Goal: Task Accomplishment & Management: Manage account settings

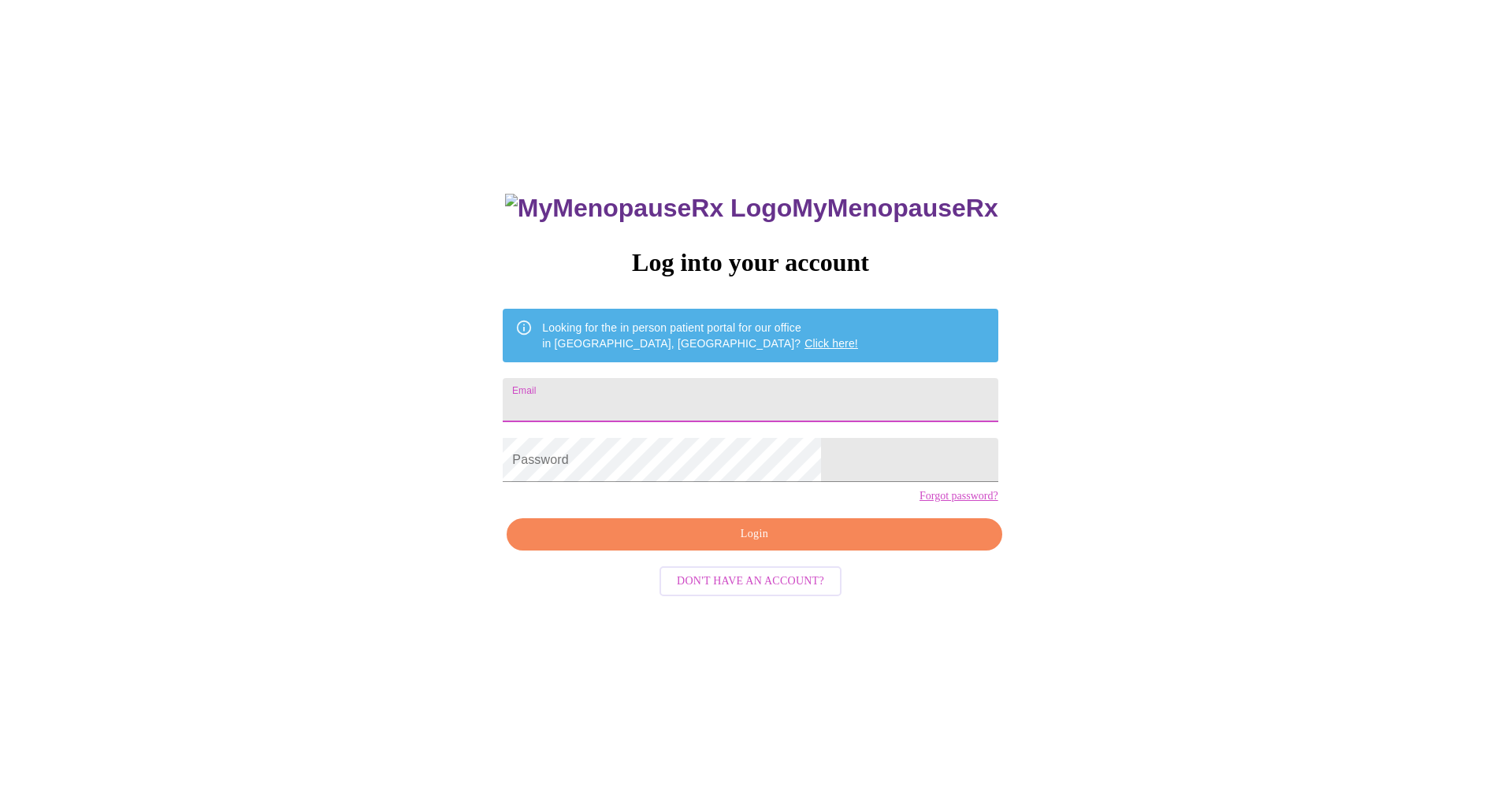
click at [767, 398] on input "Email" at bounding box center [750, 400] width 495 height 44
type input "[EMAIL_ADDRESS][DOMAIN_NAME]"
click at [772, 544] on span "Login" at bounding box center [754, 534] width 459 height 20
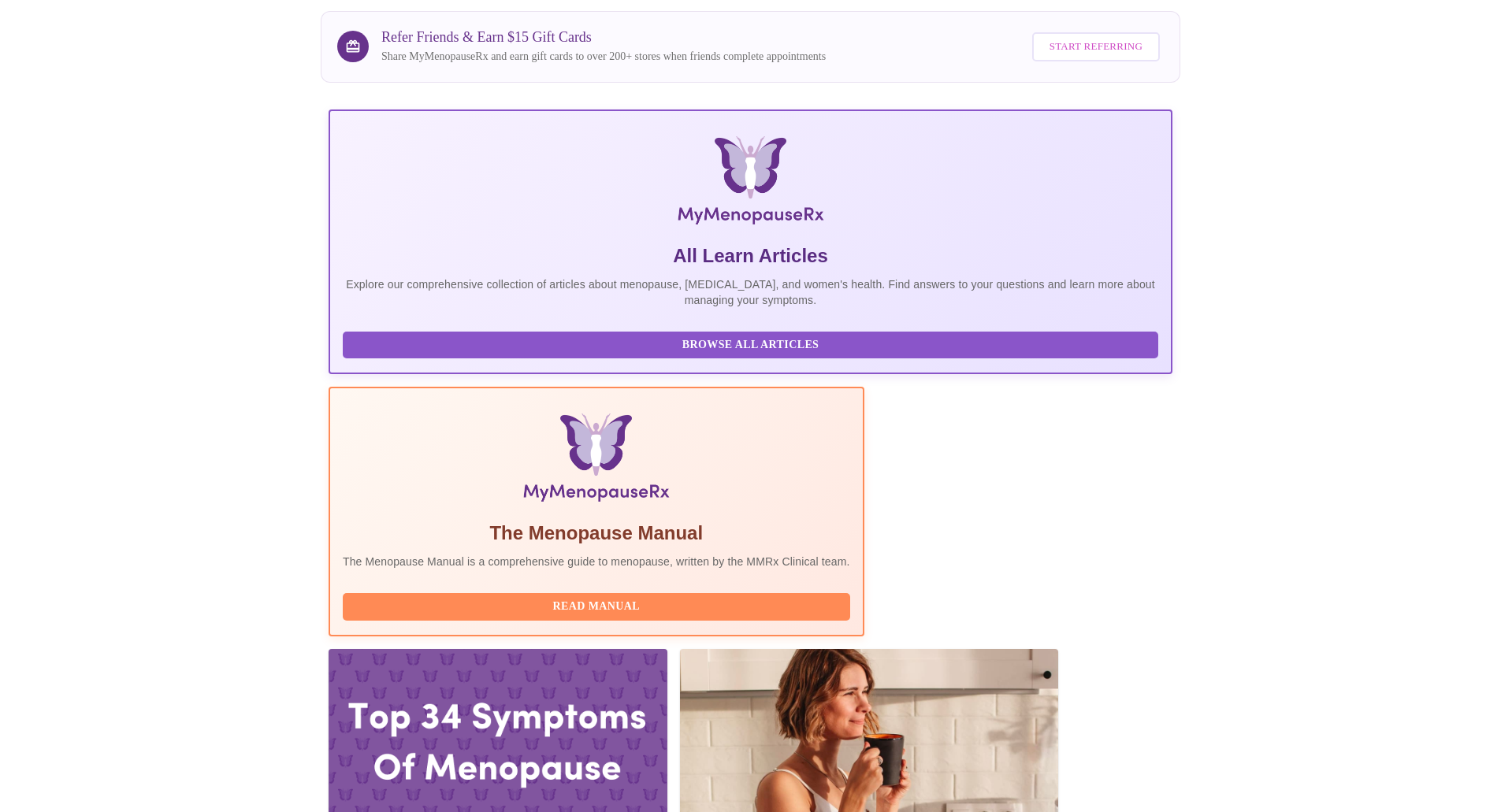
scroll to position [315, 0]
